Goal: Task Accomplishment & Management: Complete application form

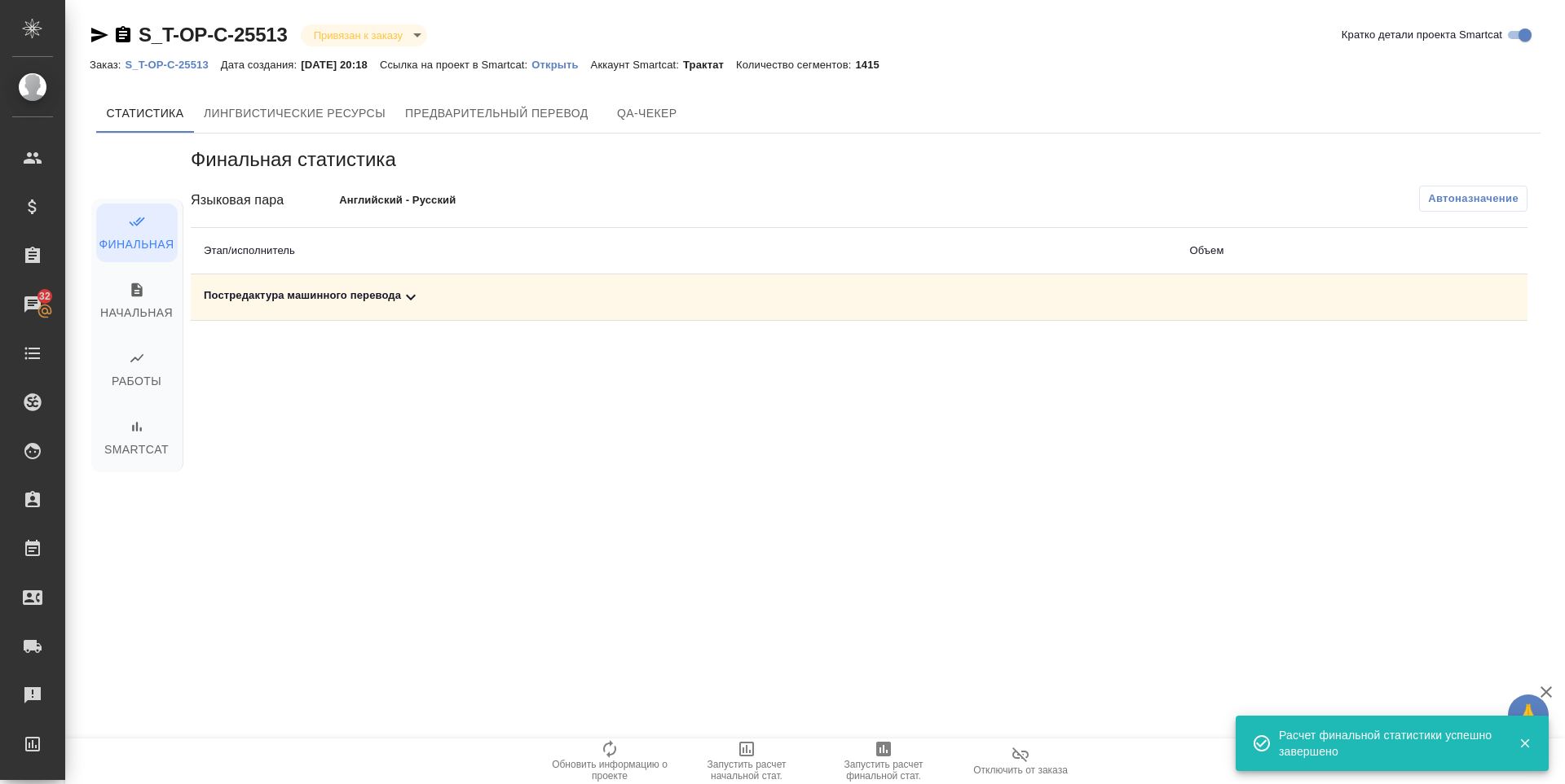
click at [229, 302] on div "Постредактура машинного перевода" at bounding box center [683, 298] width 960 height 19
click at [1452, 353] on icon "button" at bounding box center [1456, 353] width 19 height 19
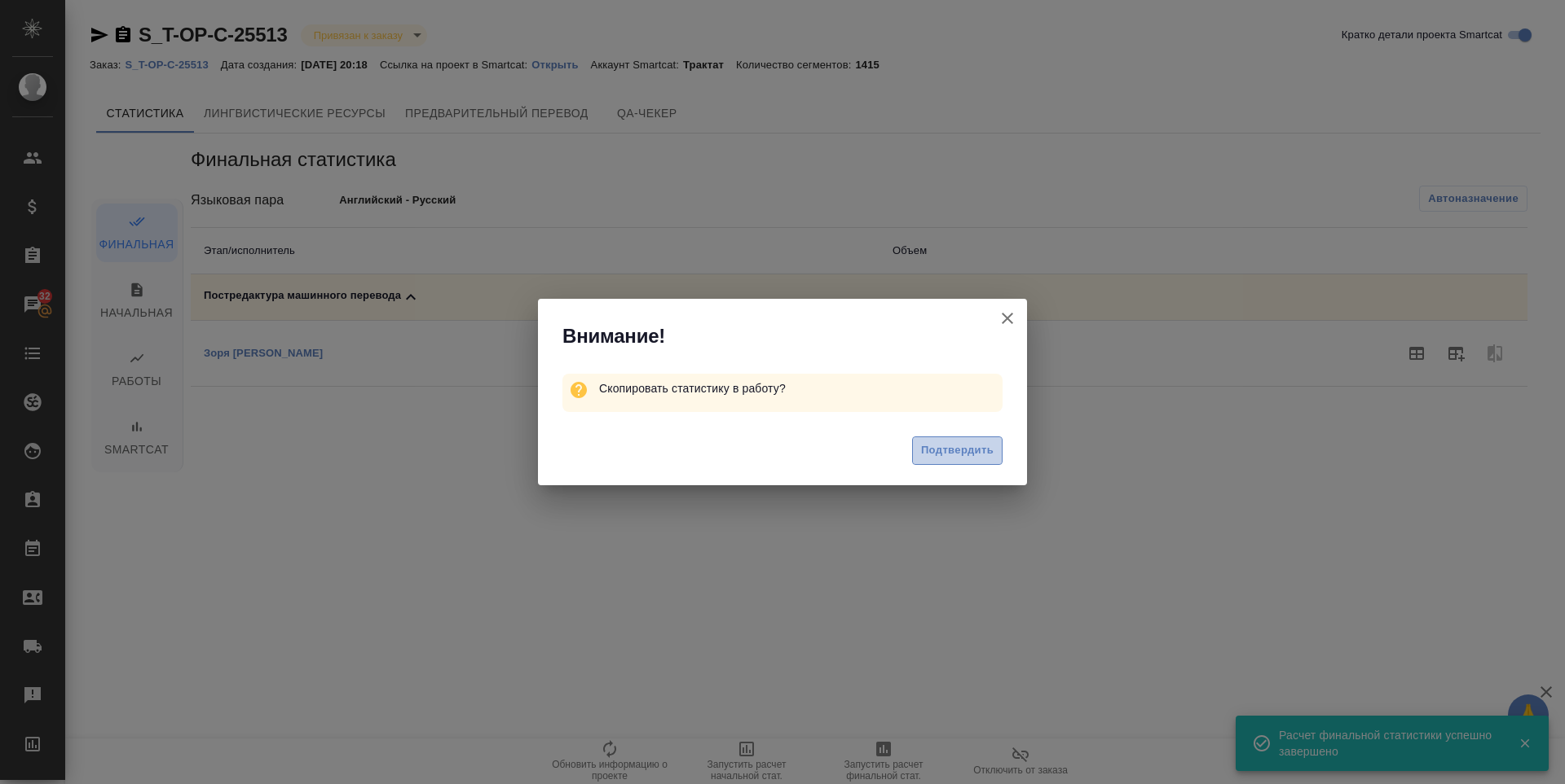
click at [946, 454] on span "Подтвердить" at bounding box center [957, 450] width 73 height 18
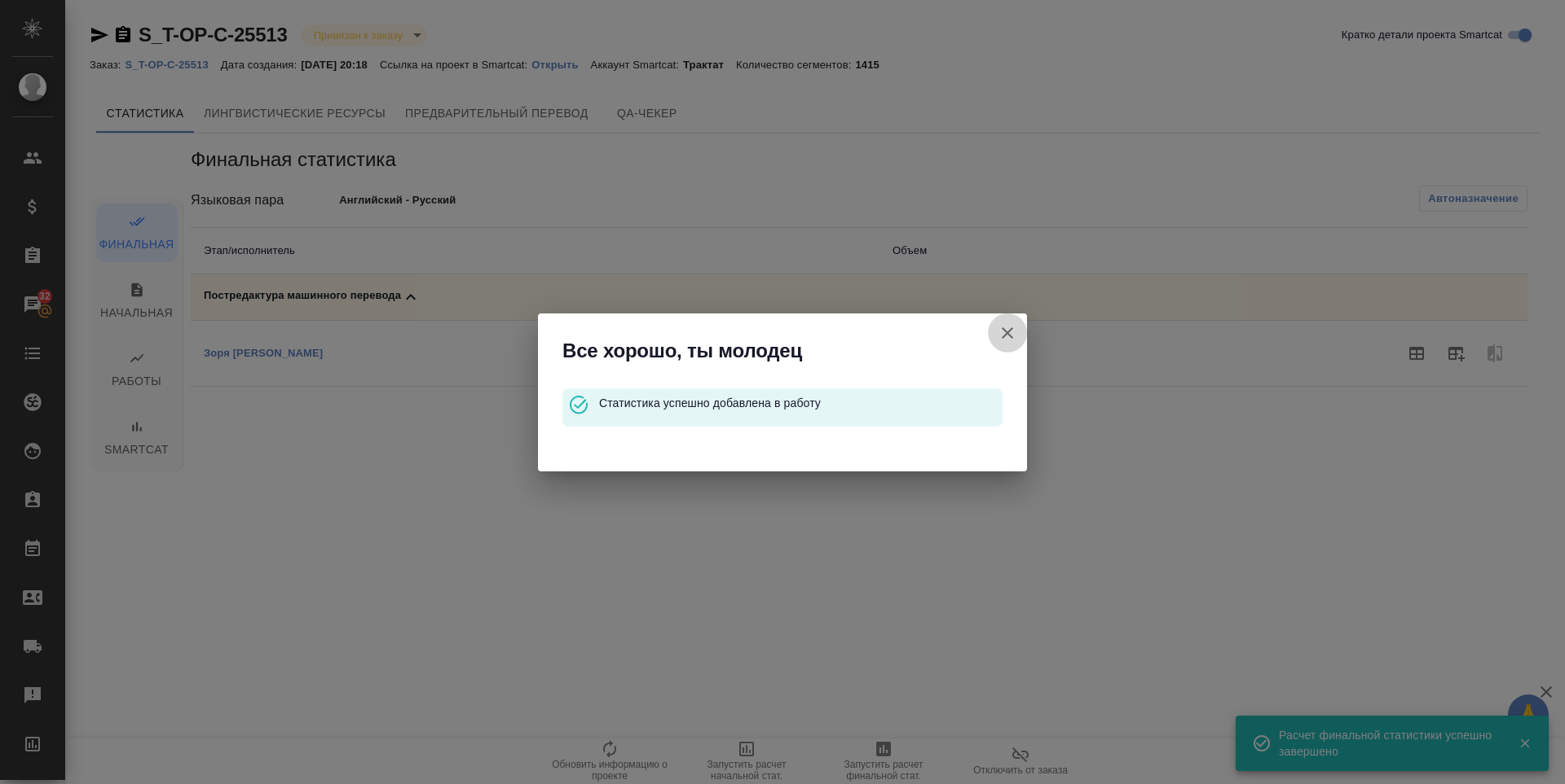
drag, startPoint x: 1002, startPoint y: 332, endPoint x: 1428, endPoint y: 410, distance: 433.1
click at [1002, 334] on icon "button" at bounding box center [1007, 333] width 19 height 19
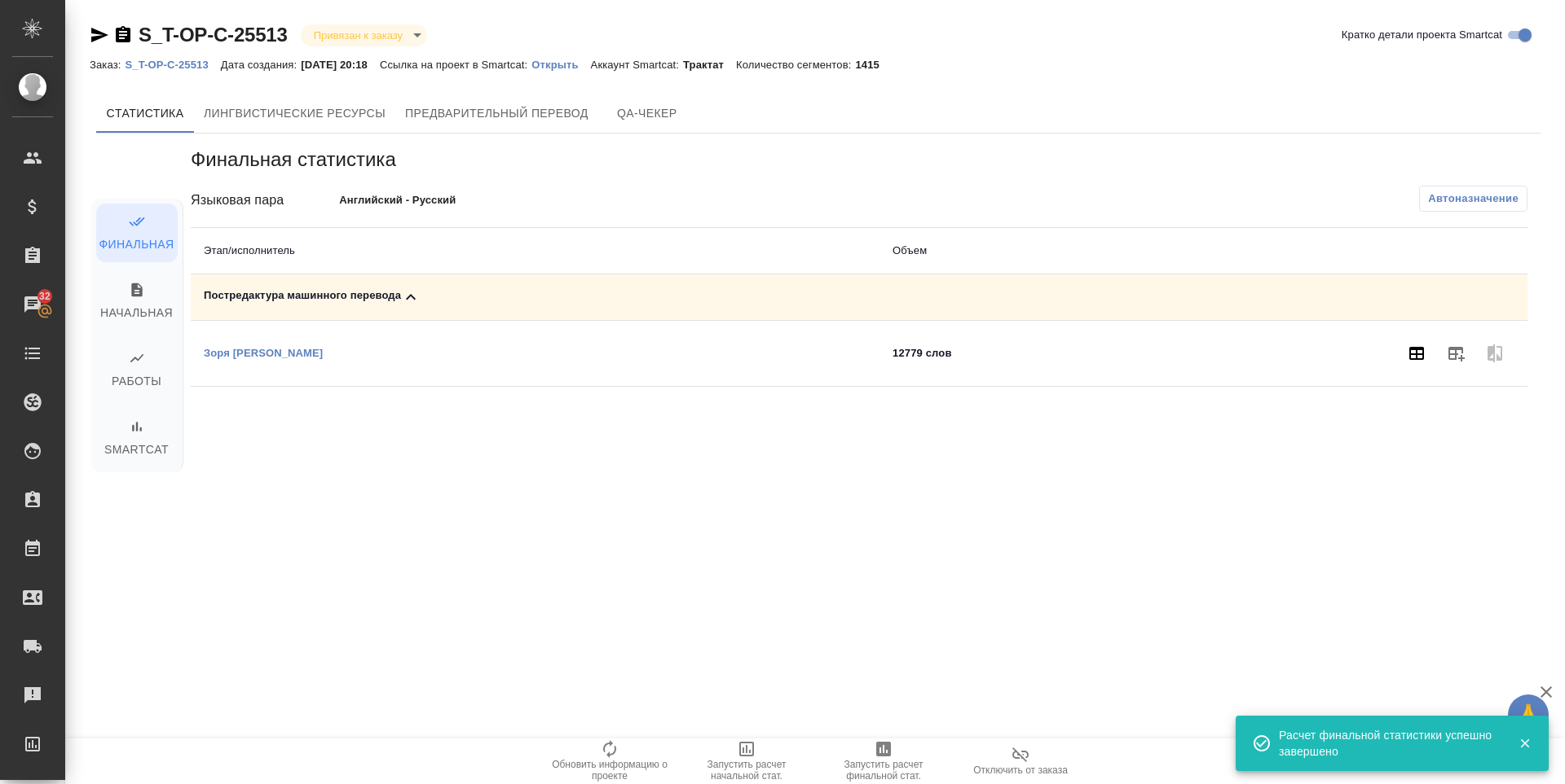
click at [1419, 367] on button "button" at bounding box center [1416, 353] width 39 height 39
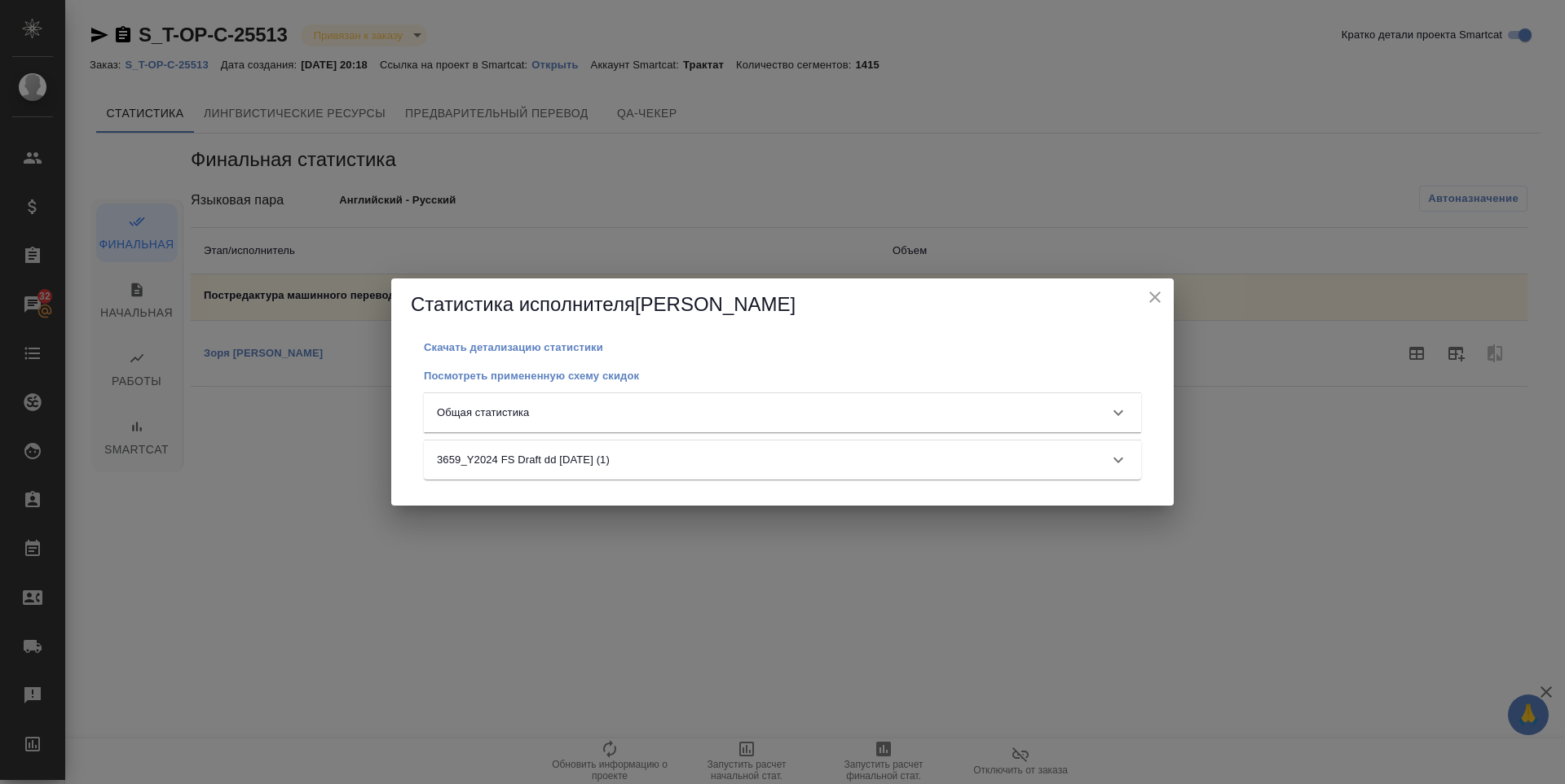
click at [992, 405] on div "Общая статистика" at bounding box center [768, 412] width 662 height 17
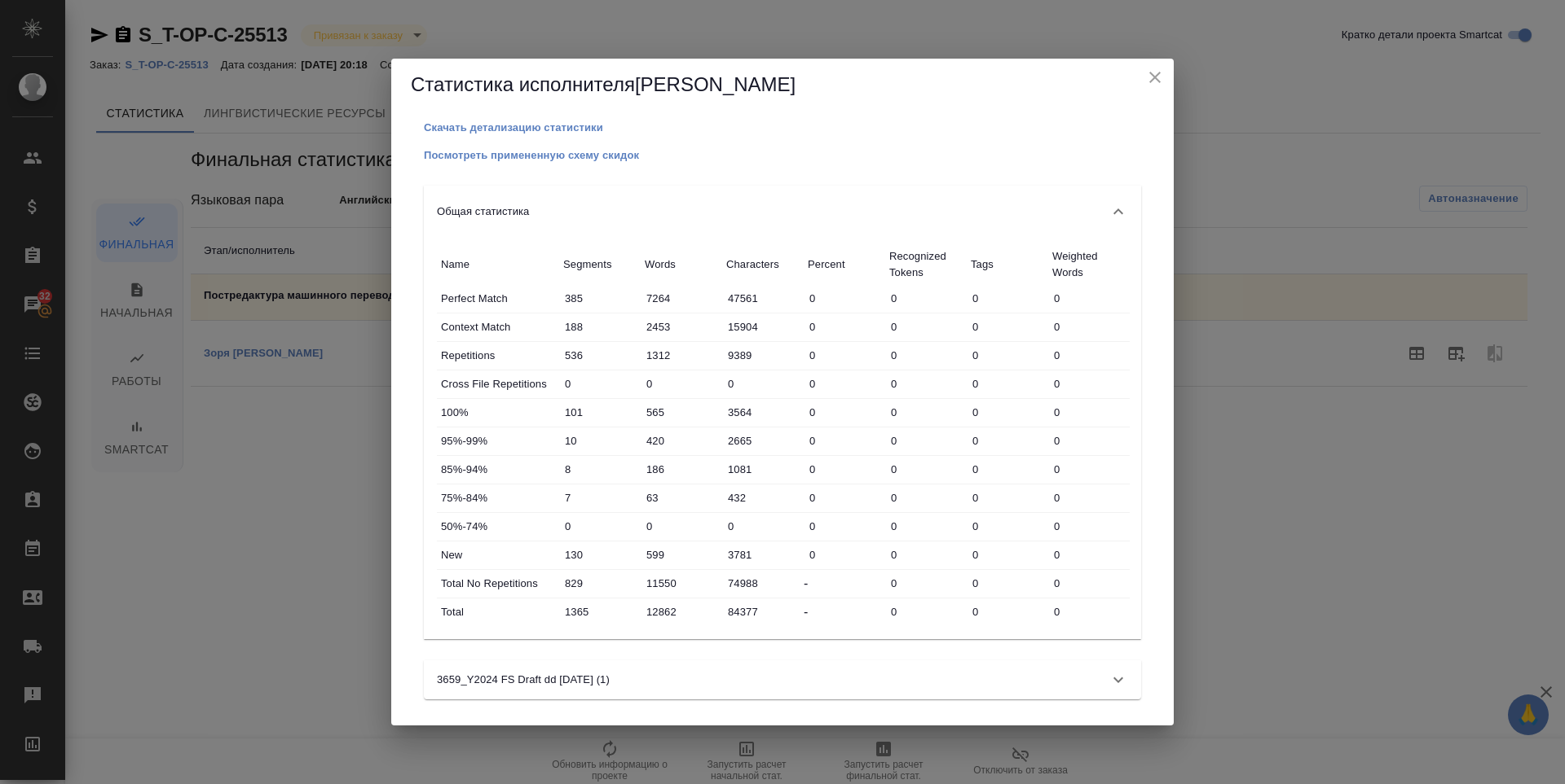
click at [1154, 73] on icon "close" at bounding box center [1155, 78] width 19 height 19
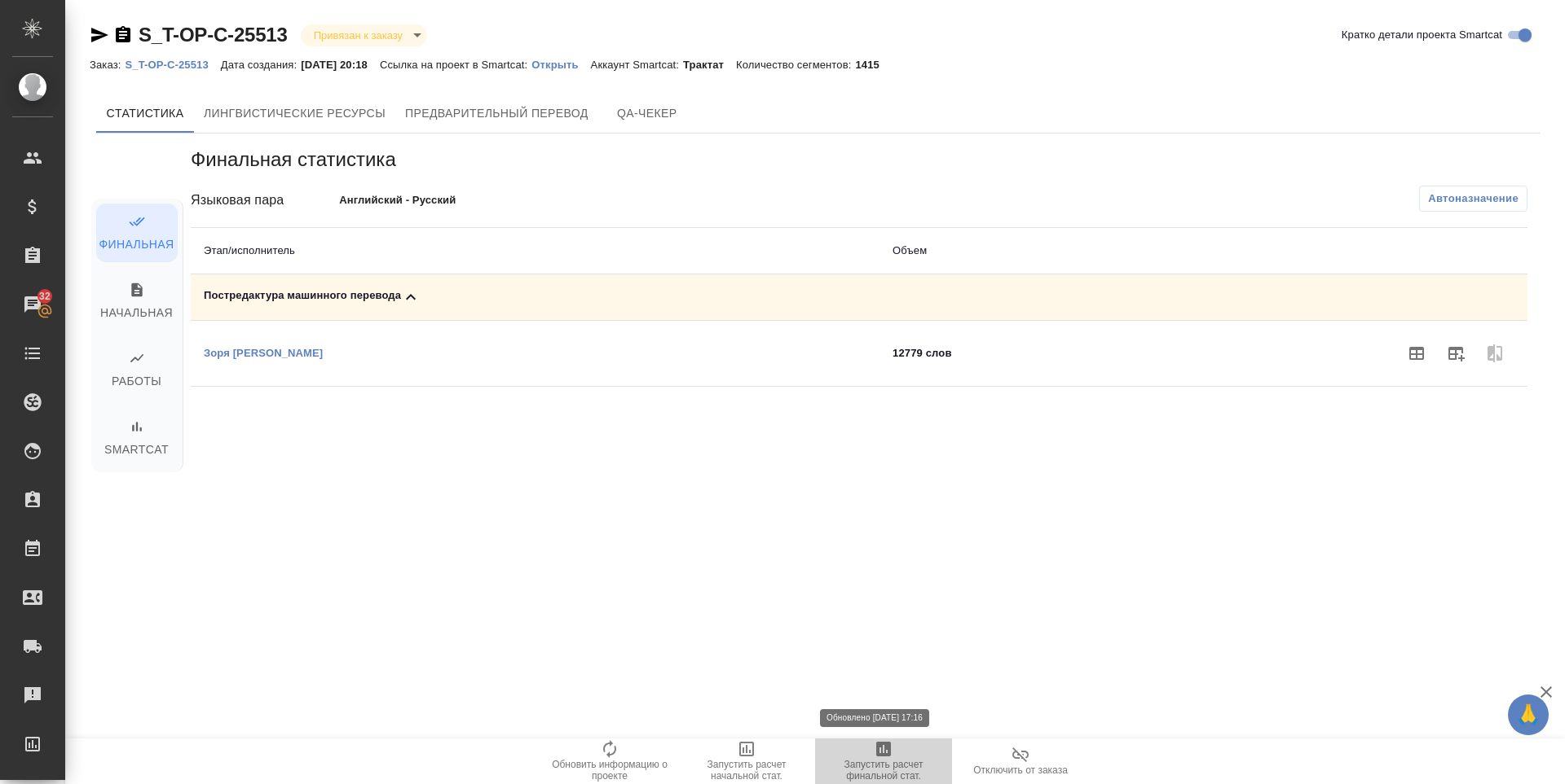
click at [891, 755] on icon "button" at bounding box center [883, 749] width 15 height 15
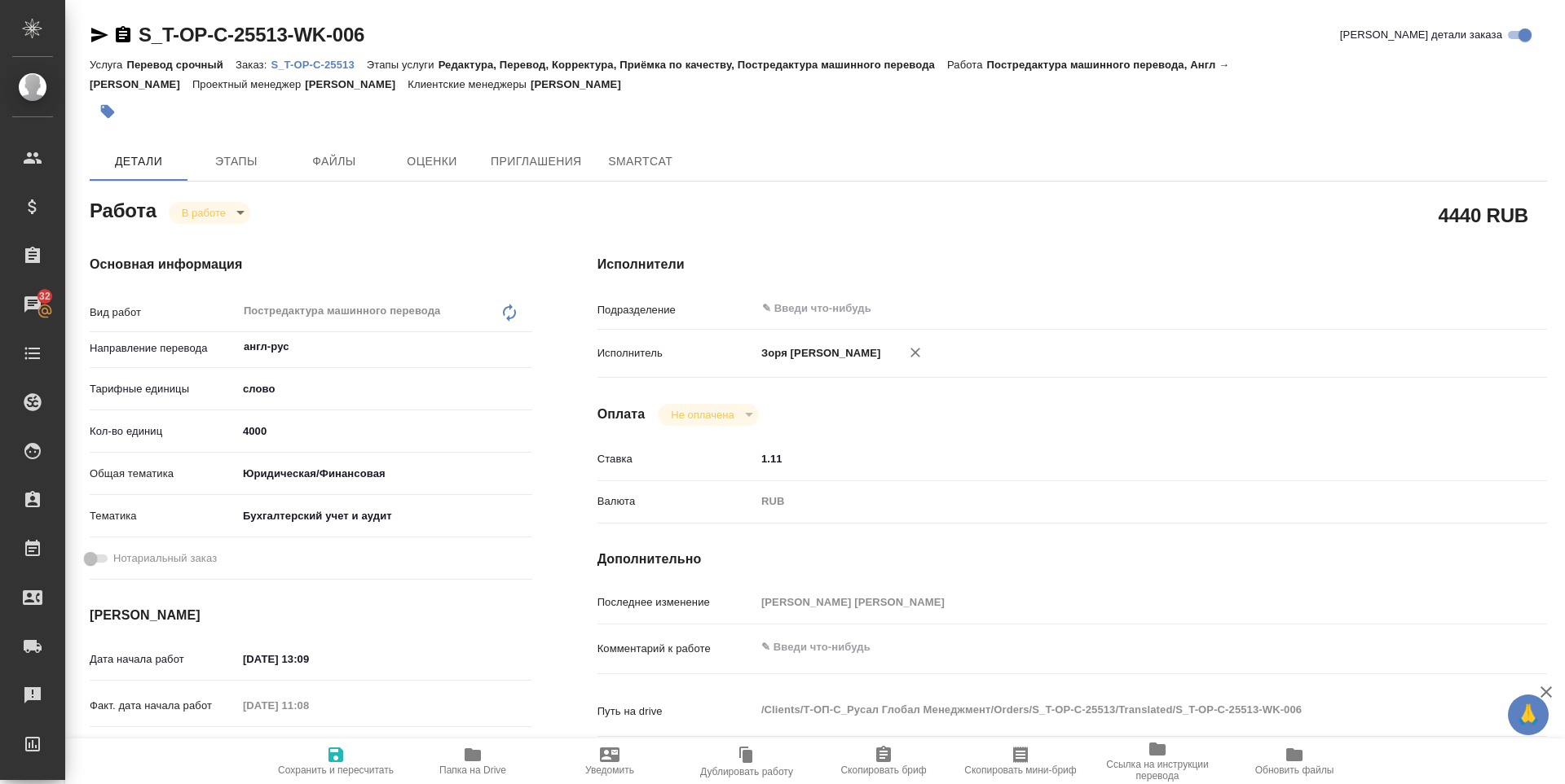
scroll to position [605, 0]
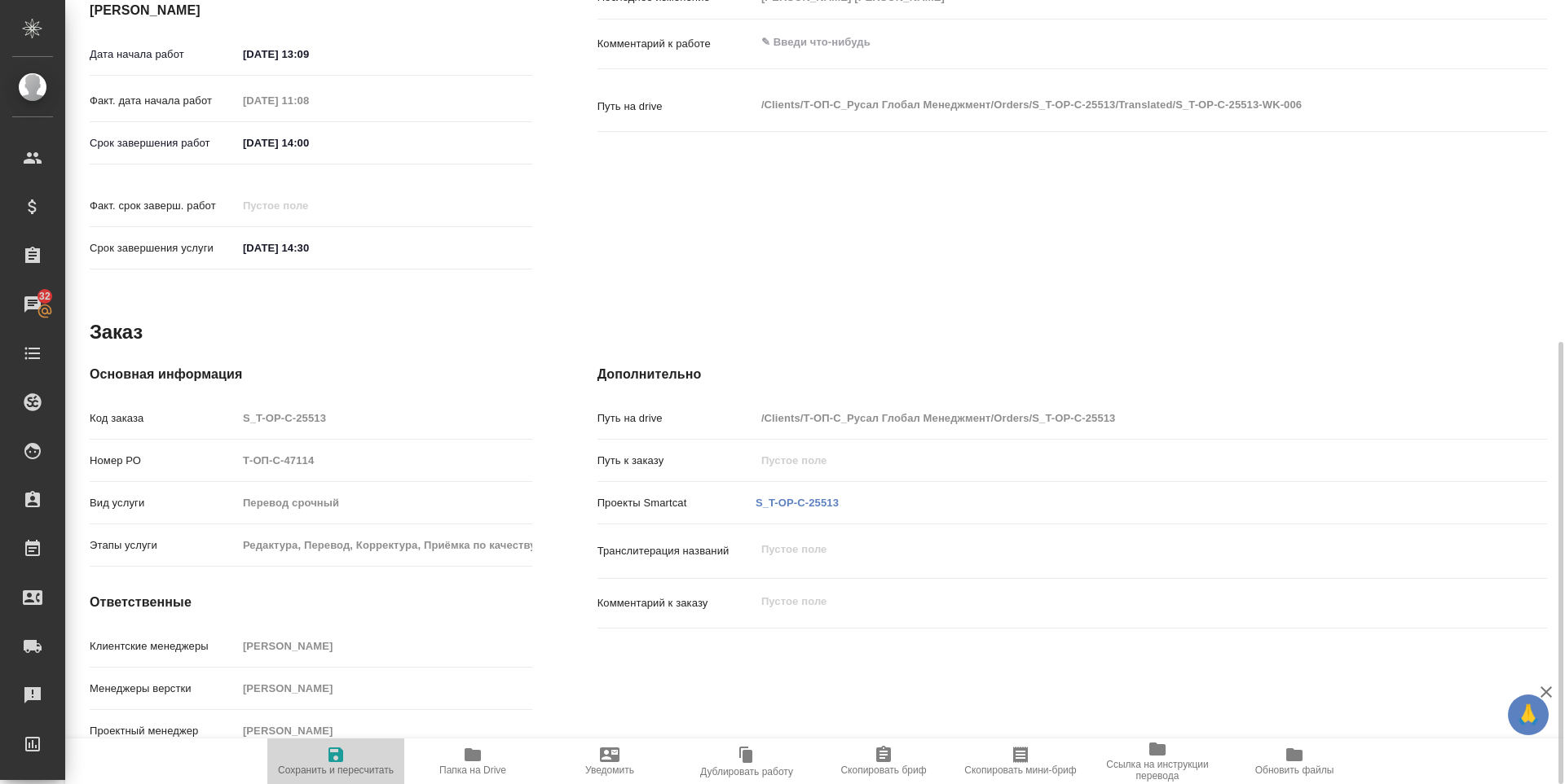
click at [325, 769] on span "Сохранить и пересчитать" at bounding box center [336, 770] width 116 height 12
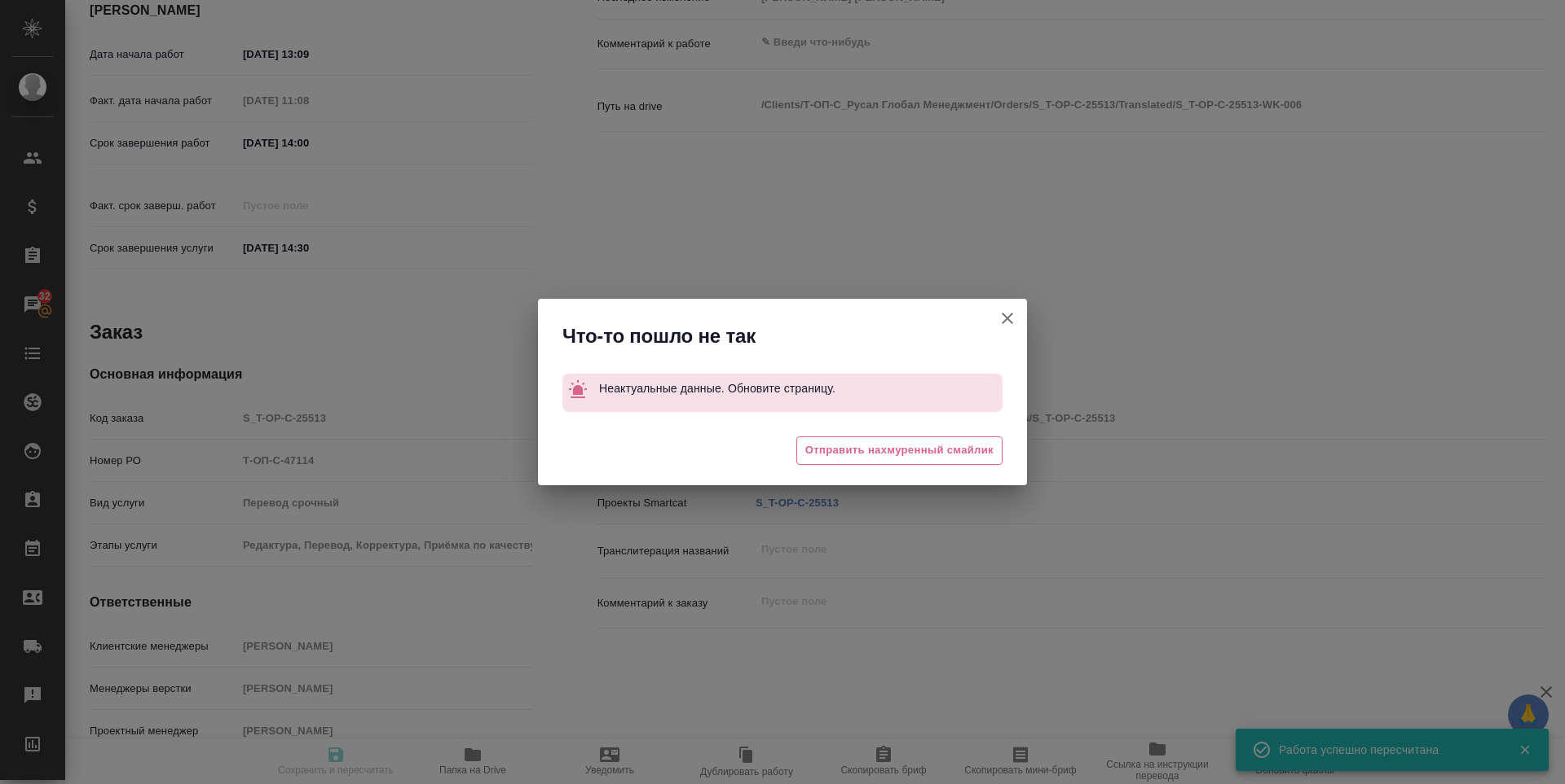
type input "inProgress"
type input "англ-рус"
type input "5a8b1489cc6b4906c91bfd90"
type input "0"
type input "yr-fn"
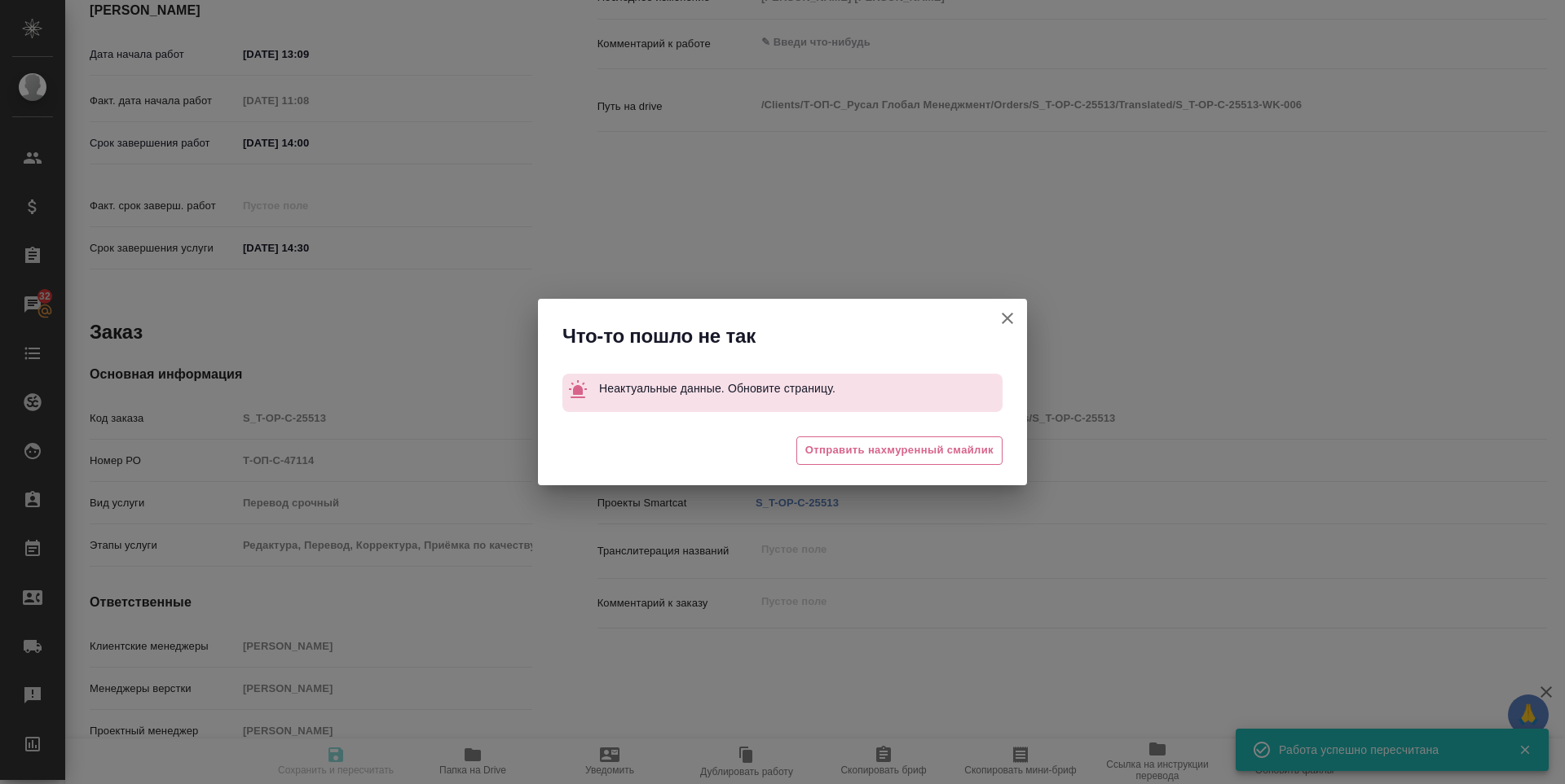
type input "6149848a2b7be24903fd7a88"
type input "14.10.2025 13:09"
type input "15.10.2025 11:08"
type input "17.10.2025 14:00"
type input "17.10.2025 14:30"
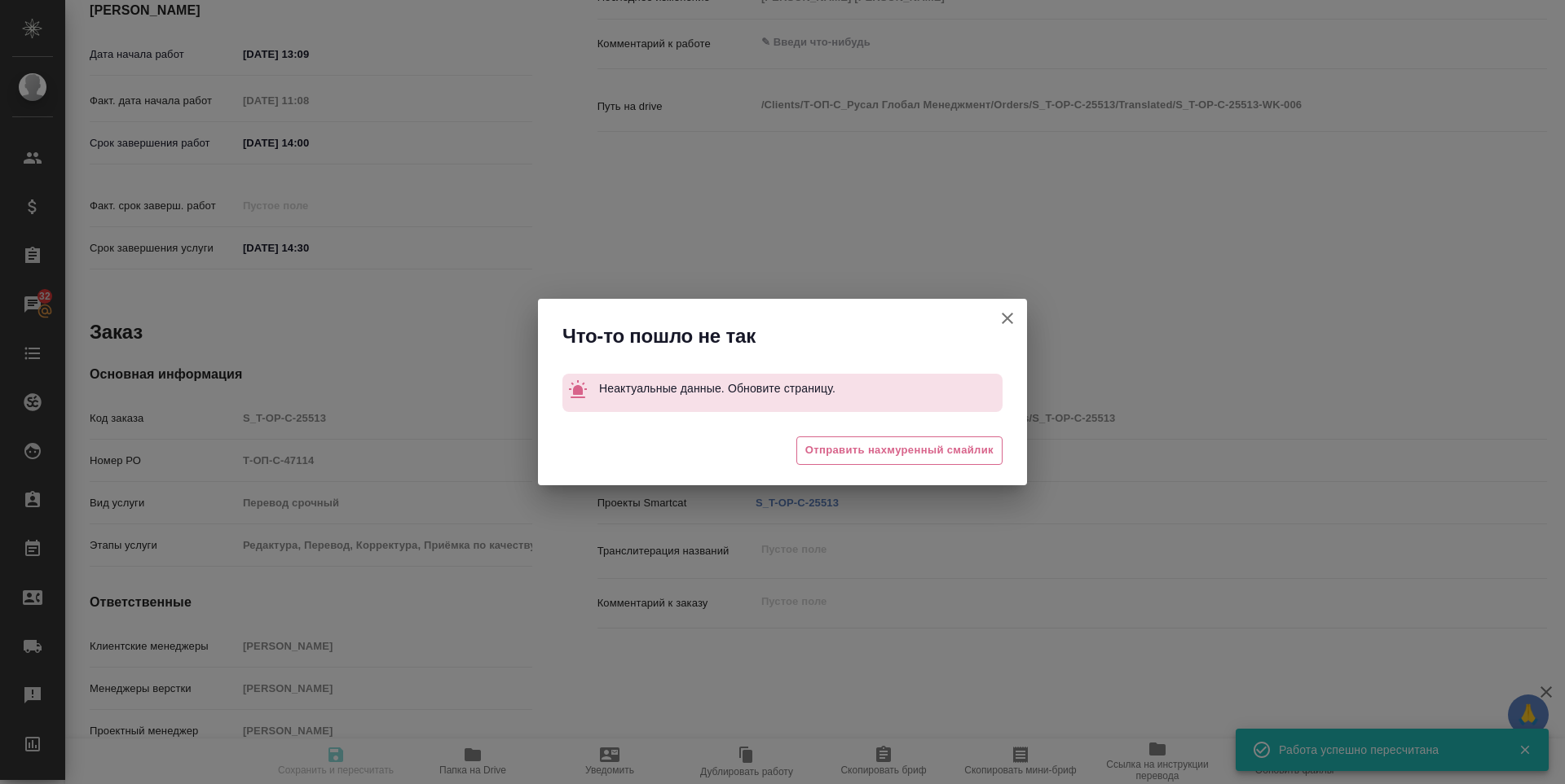
type input "notPayed"
type input "1.11"
type input "RUB"
type input "[PERSON_NAME] [PERSON_NAME]"
type input "S_T-OP-C-25513"
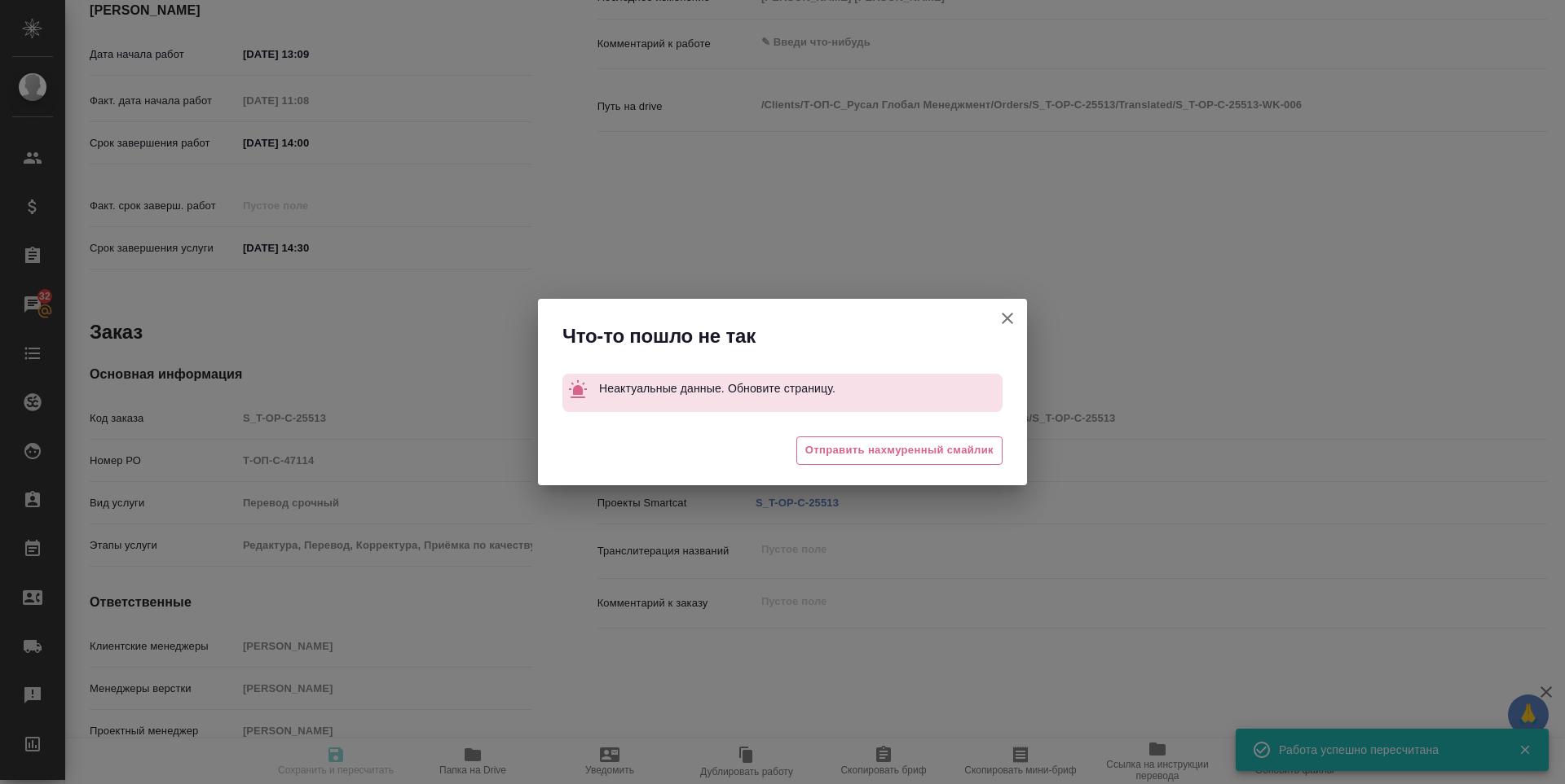
type input "Т-ОП-С-47114"
type input "Перевод срочный"
type input "Редактура, Перевод, Корректура, Приёмка по качеству, Постредактура машинного пе…"
type input "[PERSON_NAME]"
type input "Малофеева Екатерина"
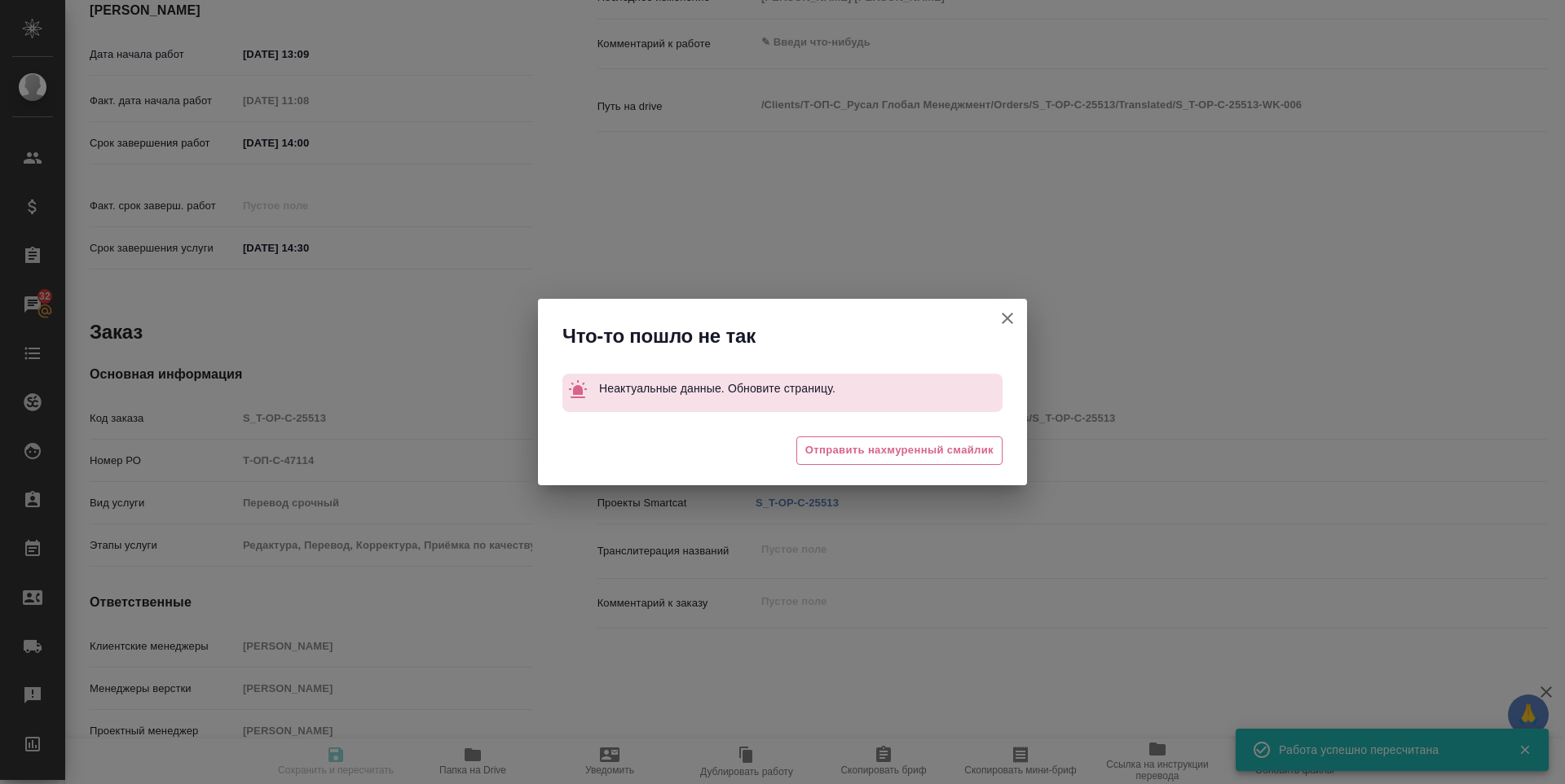
type input "/Clients/Т-ОП-С_Русал Глобал Менеджмент/Orders/S_T-OP-C-25513"
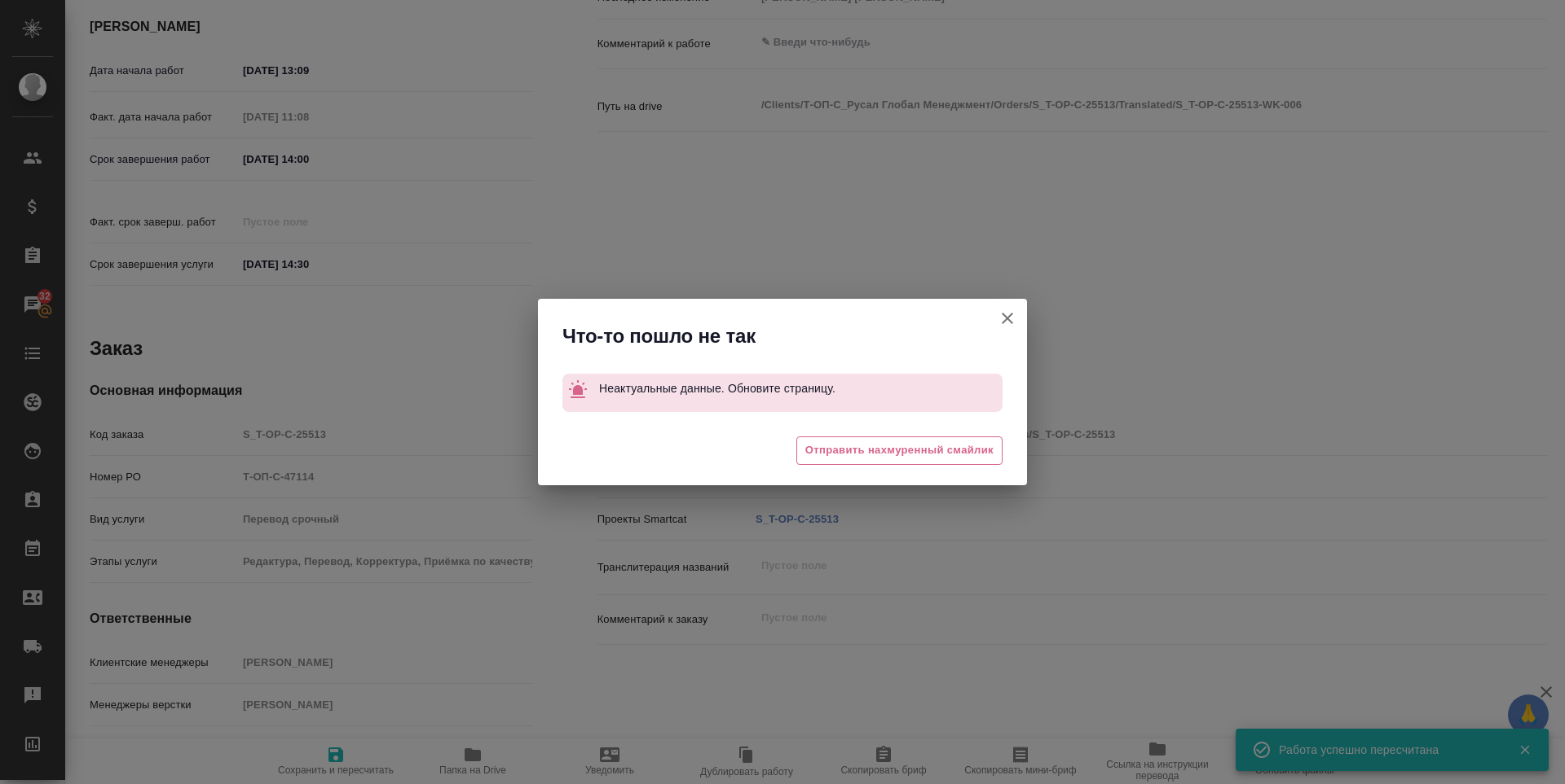
click at [839, 465] on div "😓 Отправить нахмуренный смайлик" at bounding box center [782, 452] width 489 height 65
click at [838, 455] on span "Отправить нахмуренный смайлик" at bounding box center [898, 450] width 188 height 18
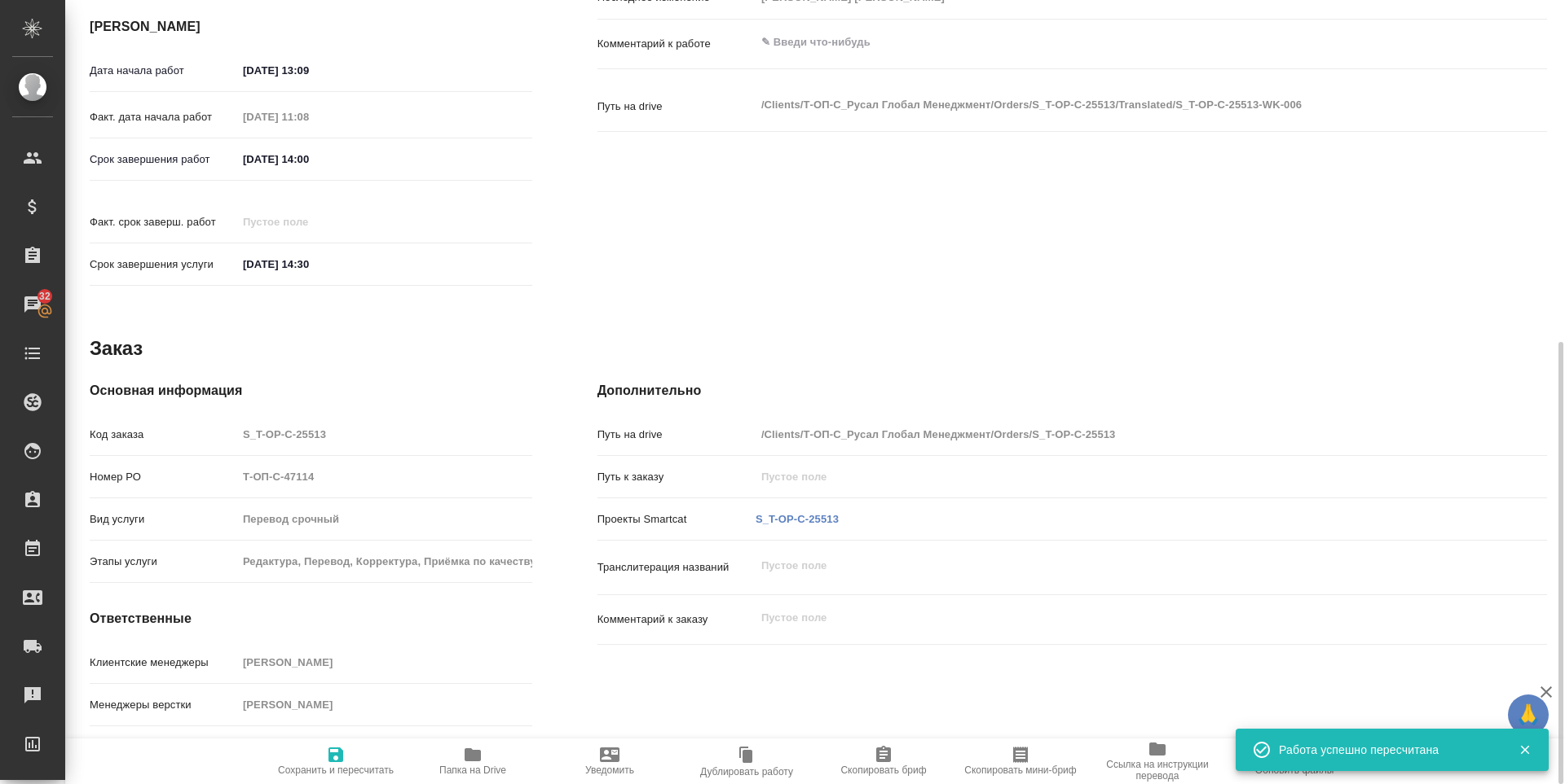
scroll to position [0, 0]
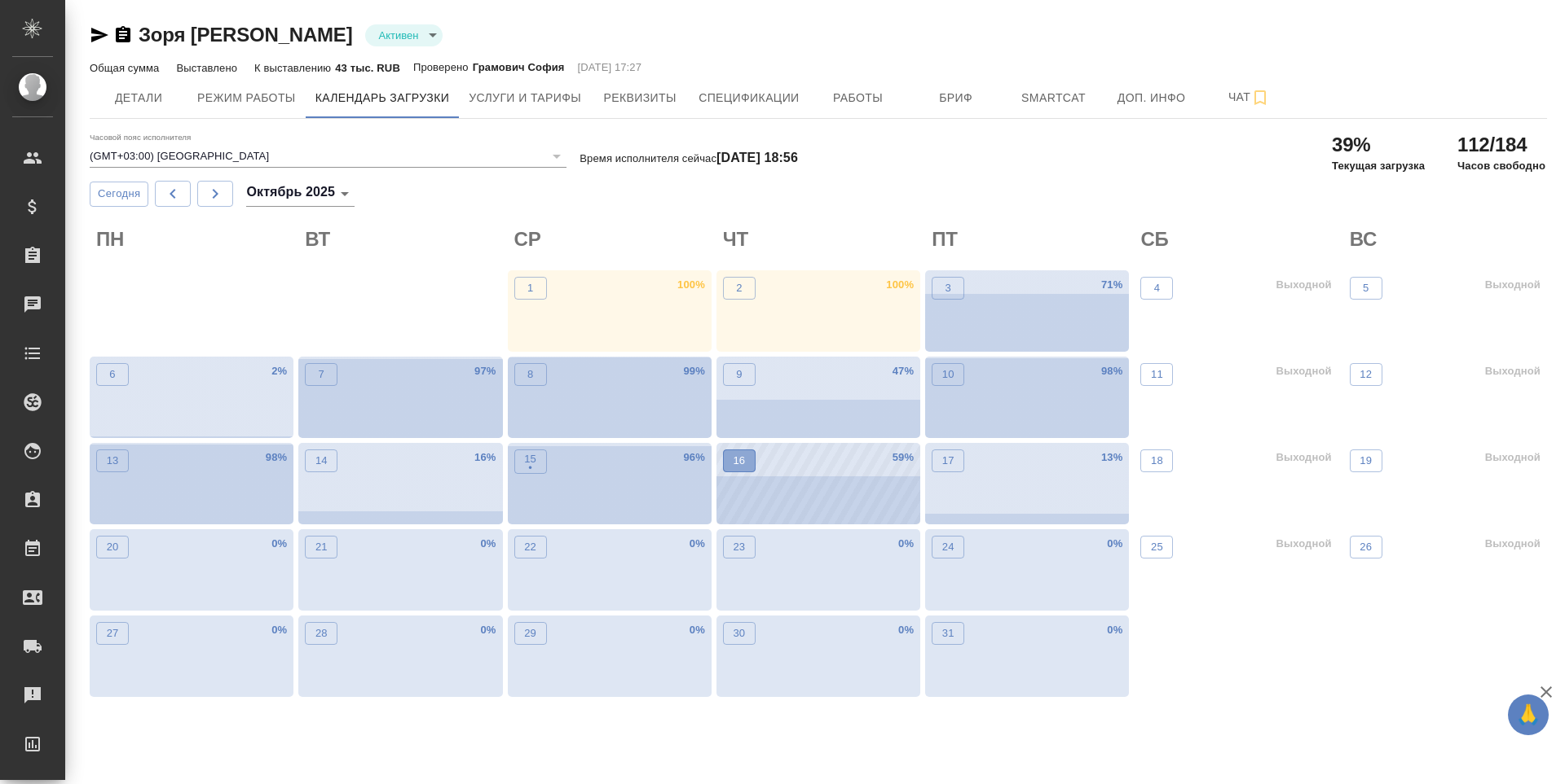
click at [733, 470] on button "16" at bounding box center [739, 460] width 32 height 22
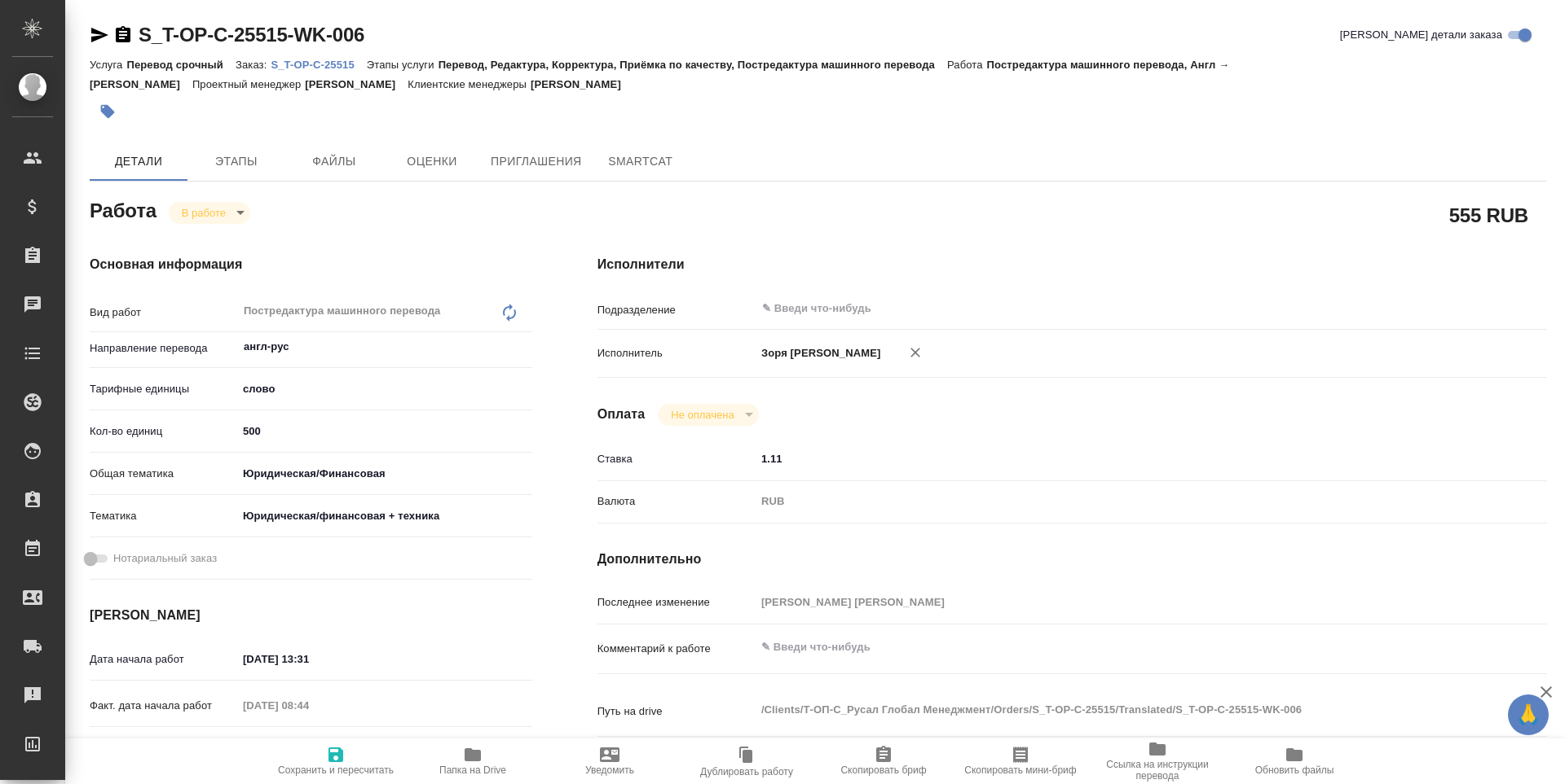
type textarea "x"
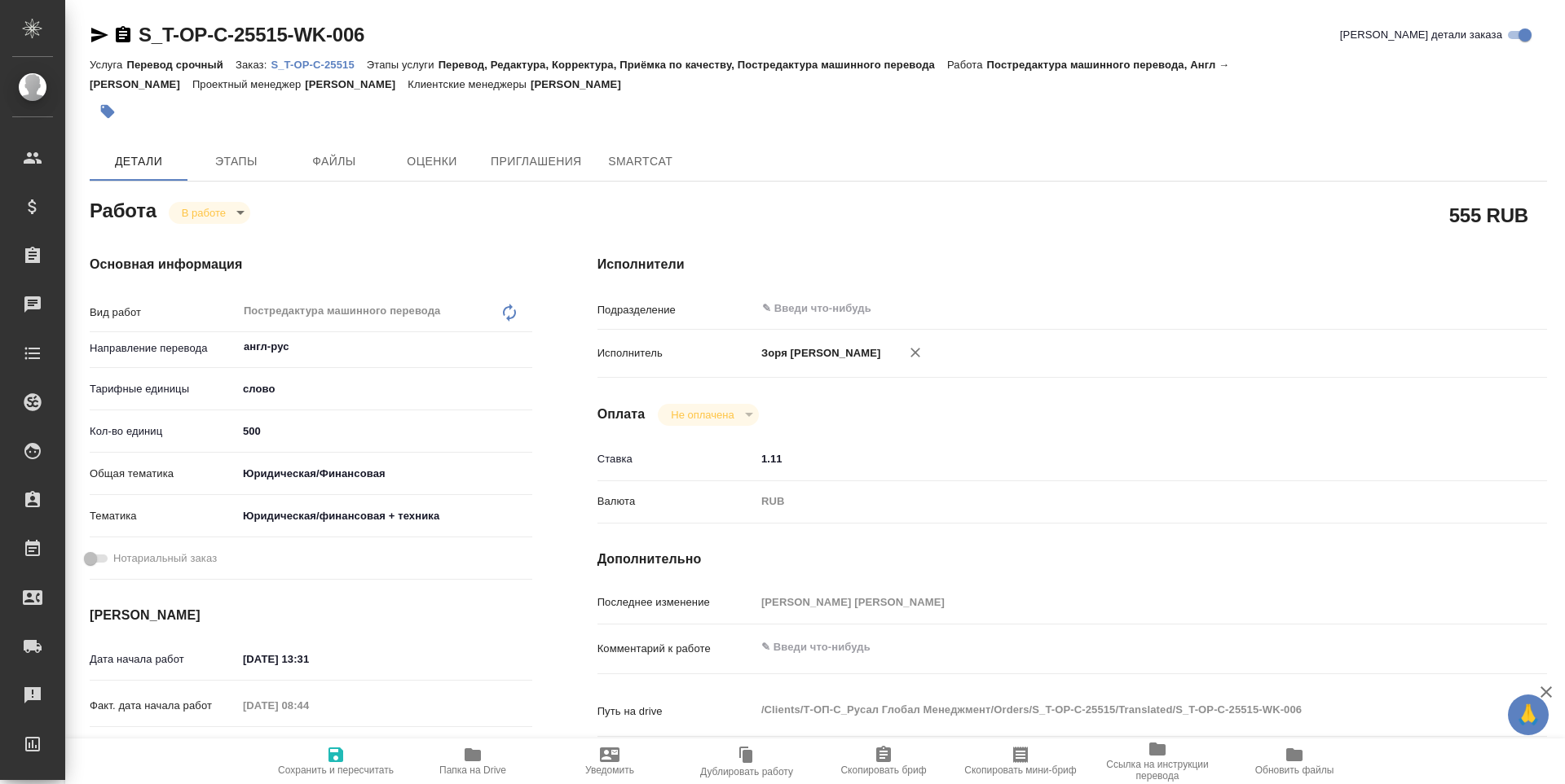
type textarea "x"
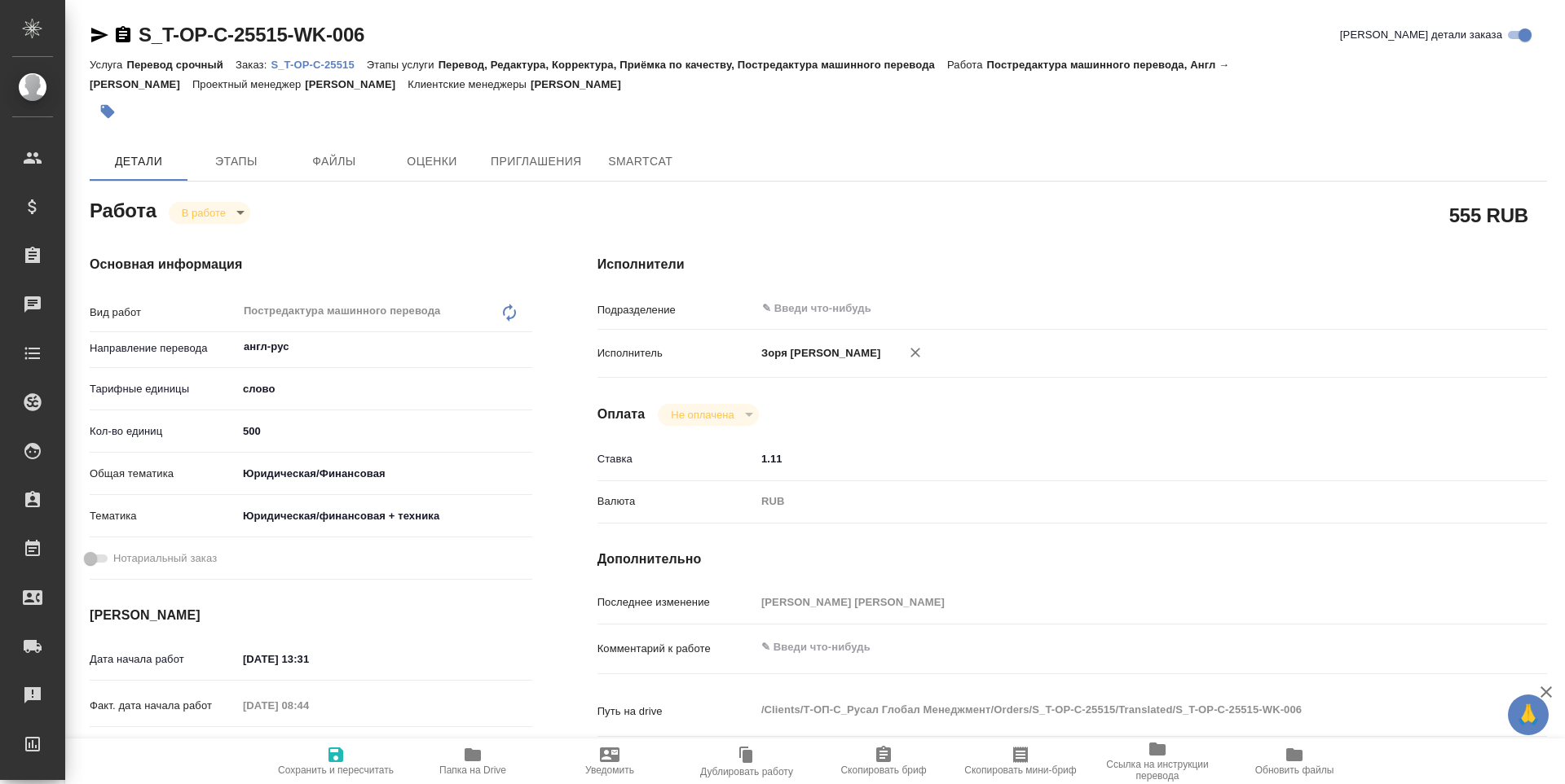
type textarea "x"
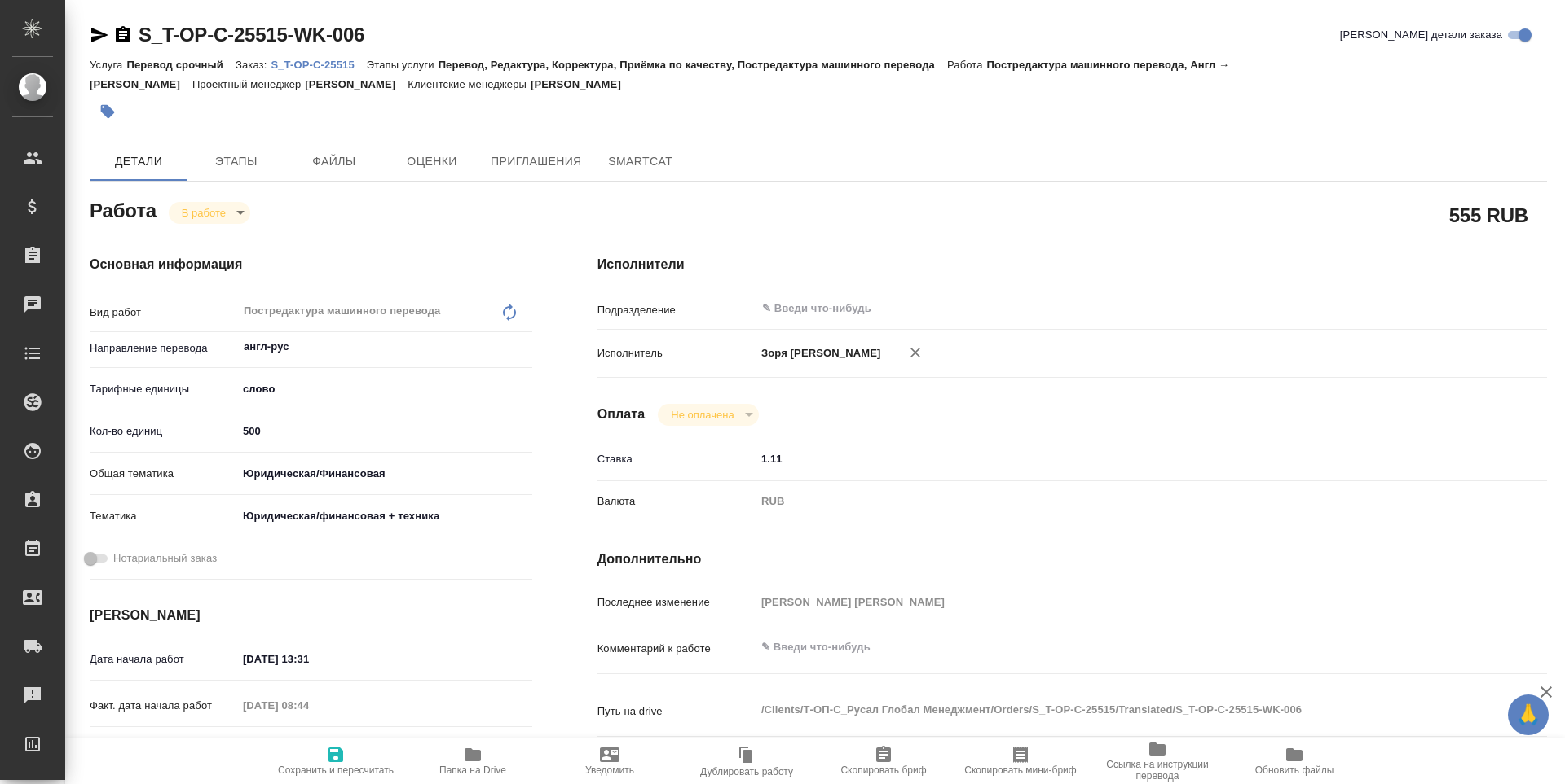
type textarea "x"
